Goal: Check status: Check status

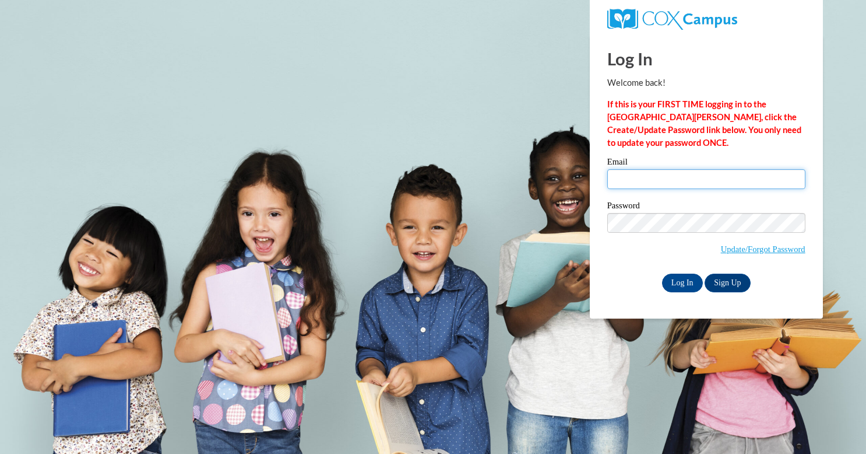
click at [732, 177] on input "Email" at bounding box center [706, 179] width 198 height 20
type input "[EMAIL_ADDRESS][DOMAIN_NAME]"
click at [695, 174] on input "[EMAIL_ADDRESS][DOMAIN_NAME]" at bounding box center [706, 179] width 198 height 20
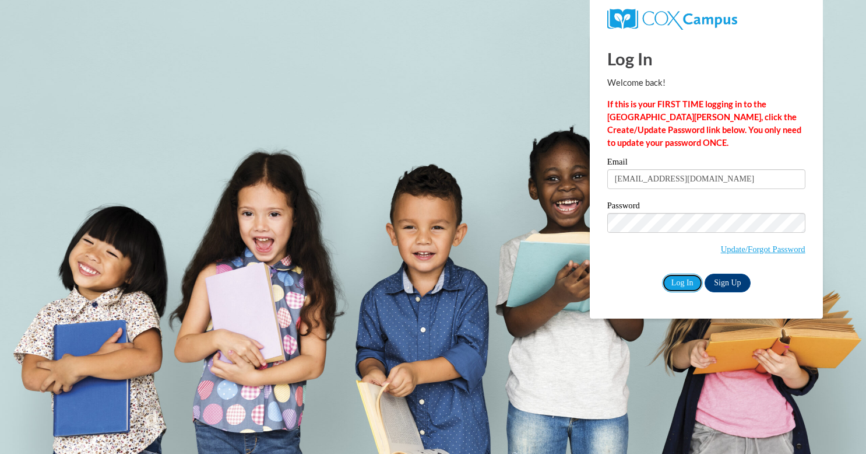
click at [680, 285] on input "Log In" at bounding box center [682, 282] width 41 height 19
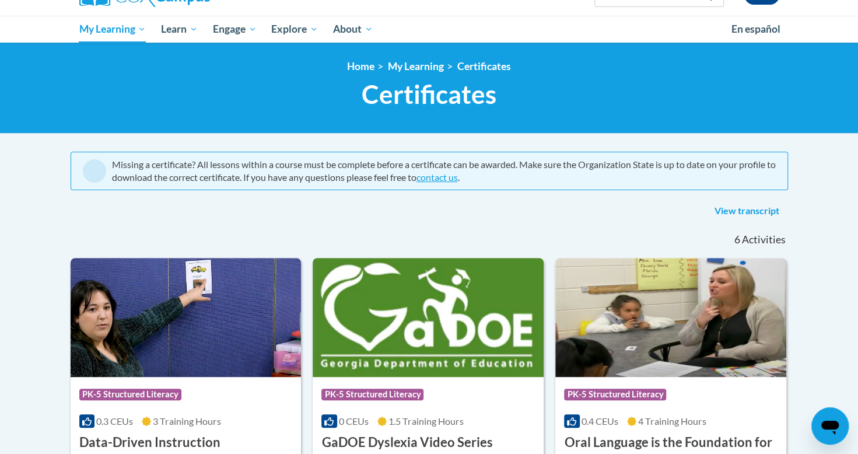
scroll to position [31, 0]
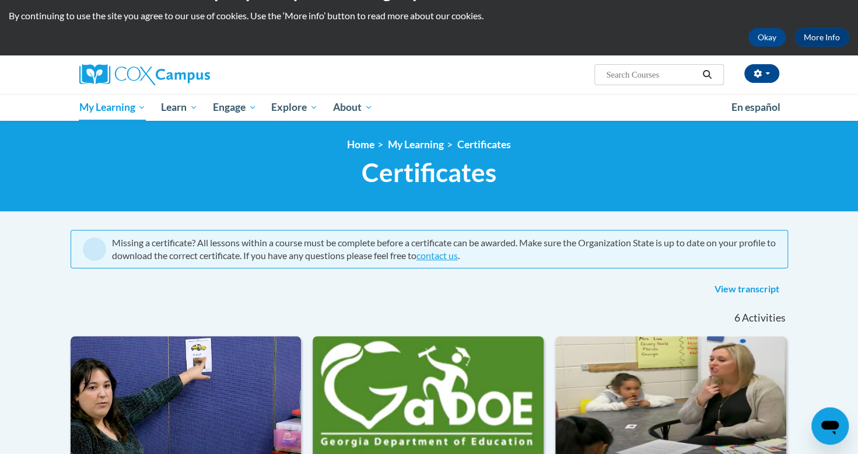
type input "[EMAIL_ADDRESS][DOMAIN_NAME]"
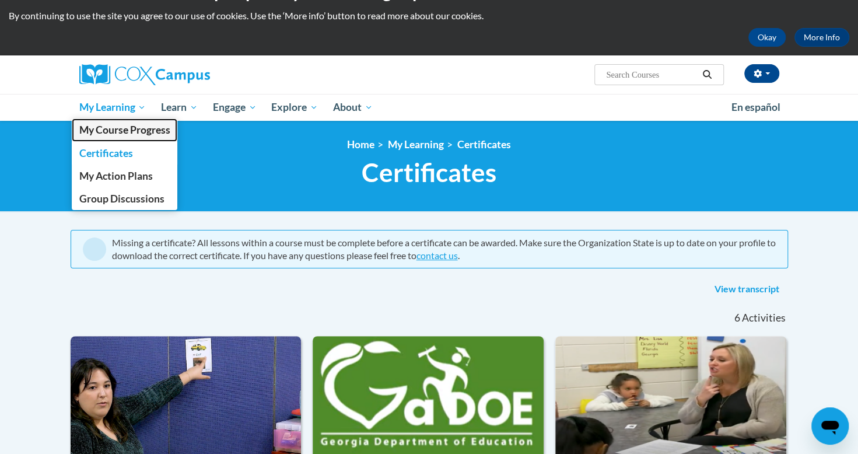
click at [128, 127] on span "My Course Progress" at bounding box center [124, 130] width 91 height 12
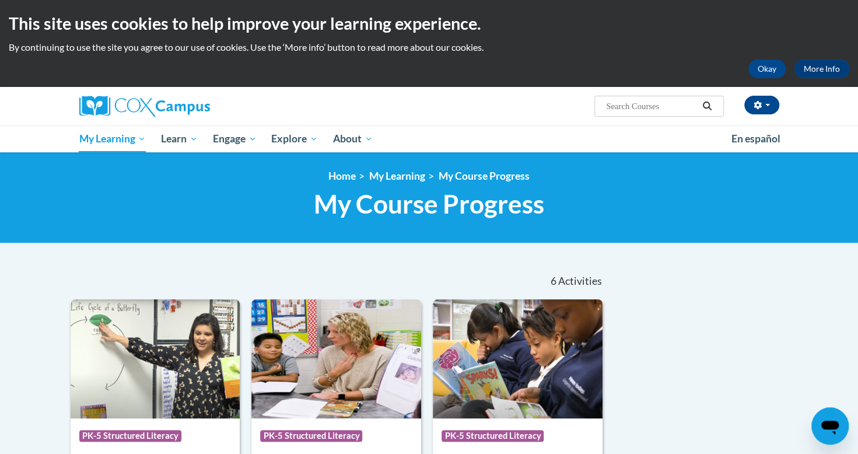
type input "[EMAIL_ADDRESS][DOMAIN_NAME]"
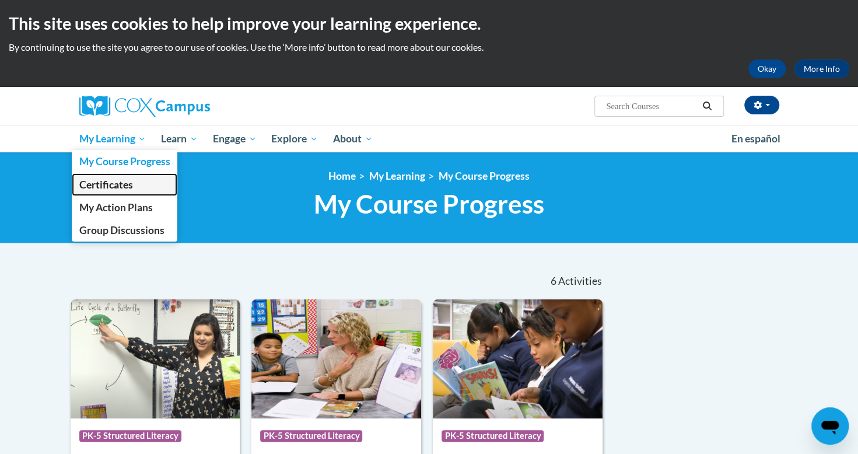
click at [129, 185] on span "Certificates" at bounding box center [106, 184] width 54 height 12
